Goal: Information Seeking & Learning: Learn about a topic

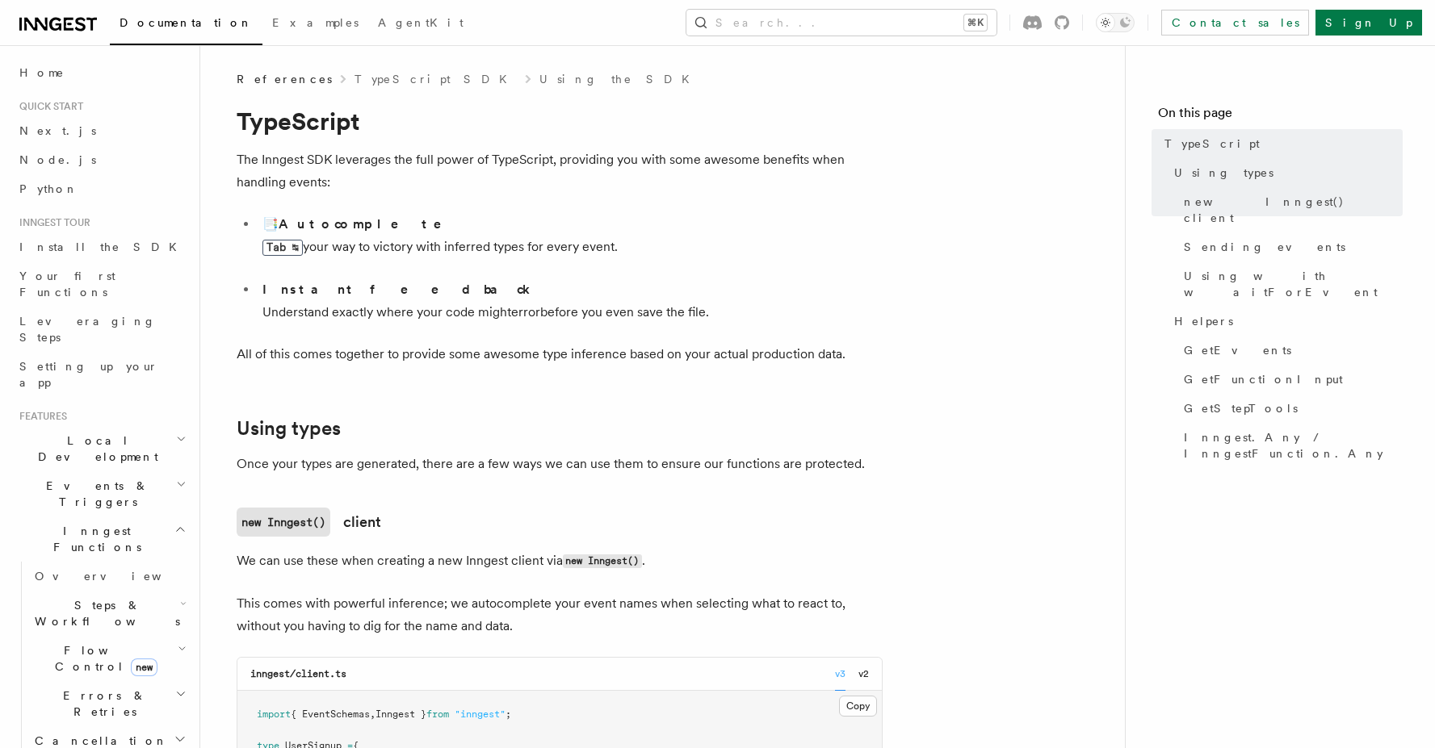
scroll to position [10, 0]
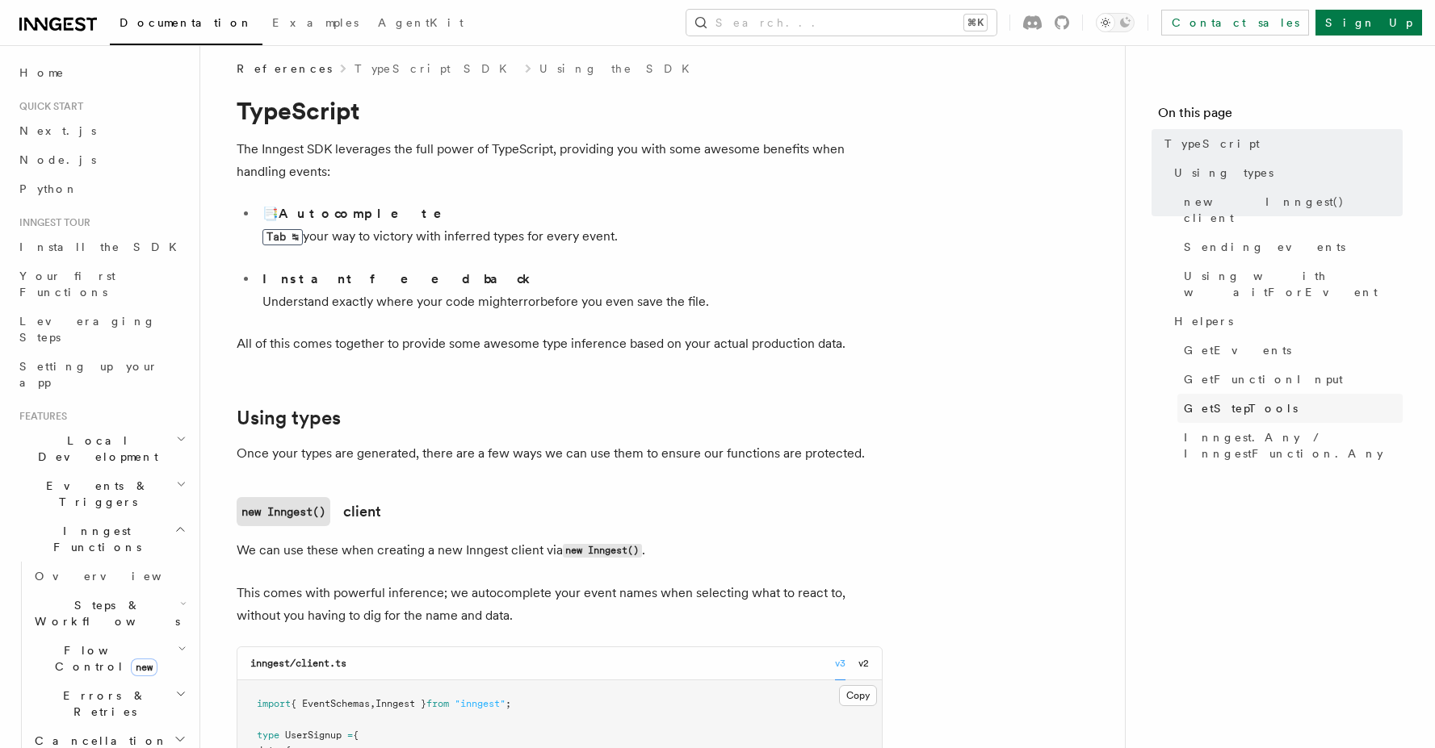
click at [1222, 400] on span "GetStepTools" at bounding box center [1241, 408] width 114 height 16
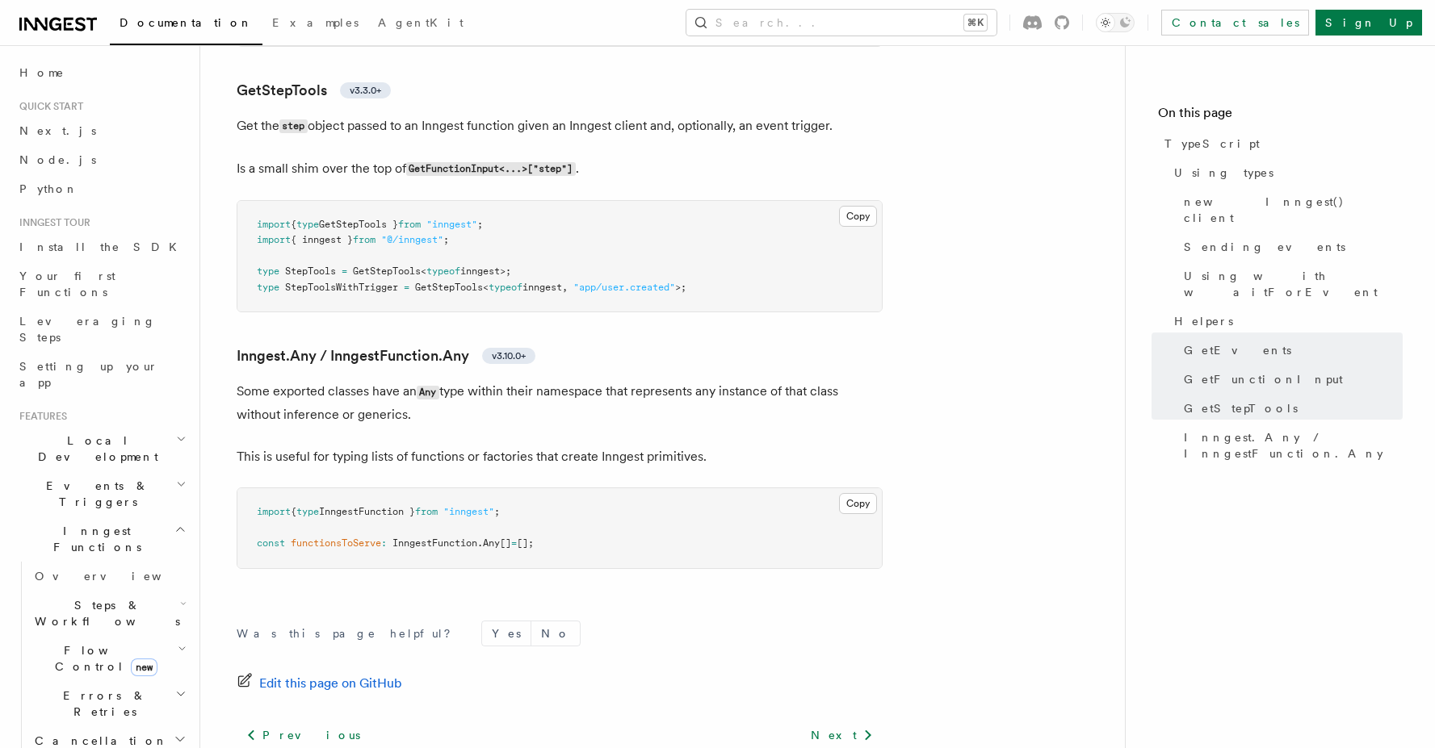
scroll to position [3728, 0]
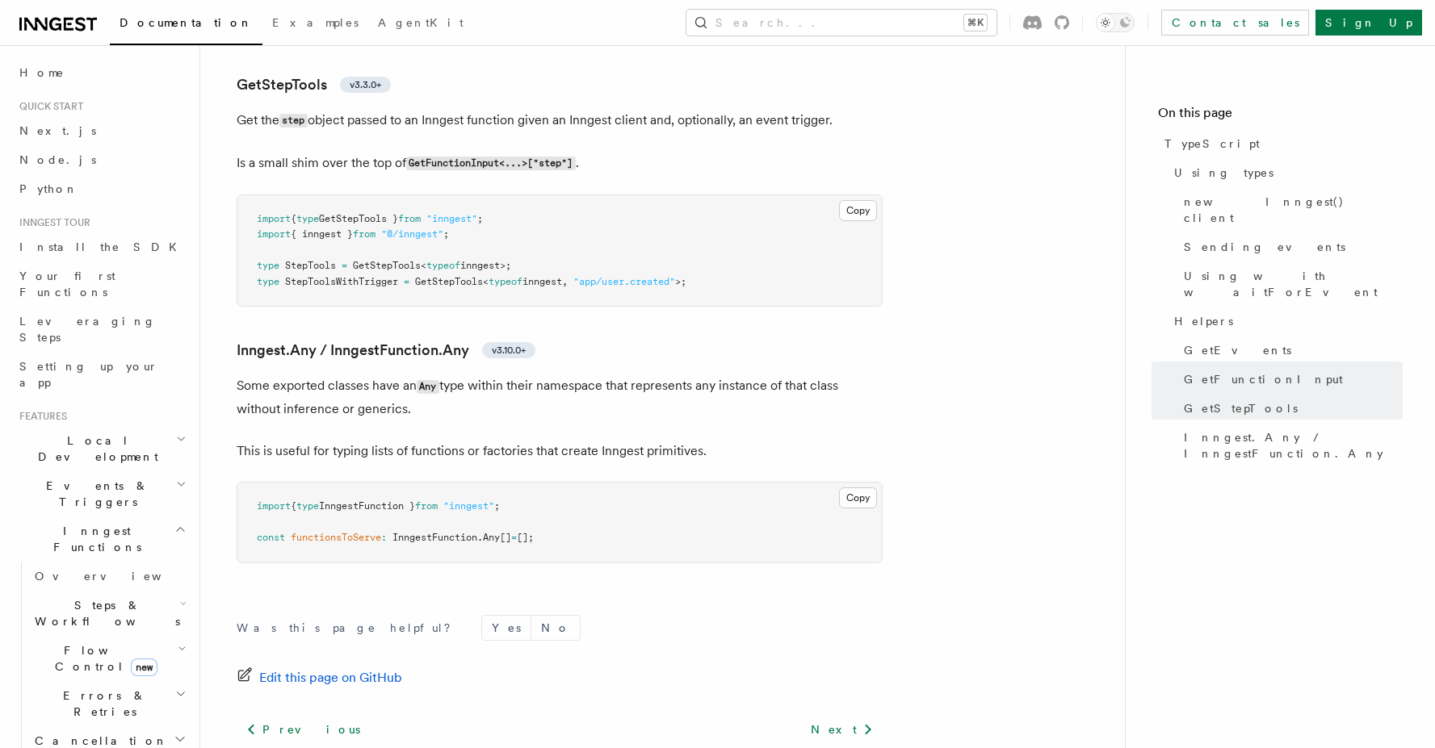
click at [90, 597] on span "Steps & Workflows" at bounding box center [104, 613] width 152 height 32
